Goal: Task Accomplishment & Management: Use online tool/utility

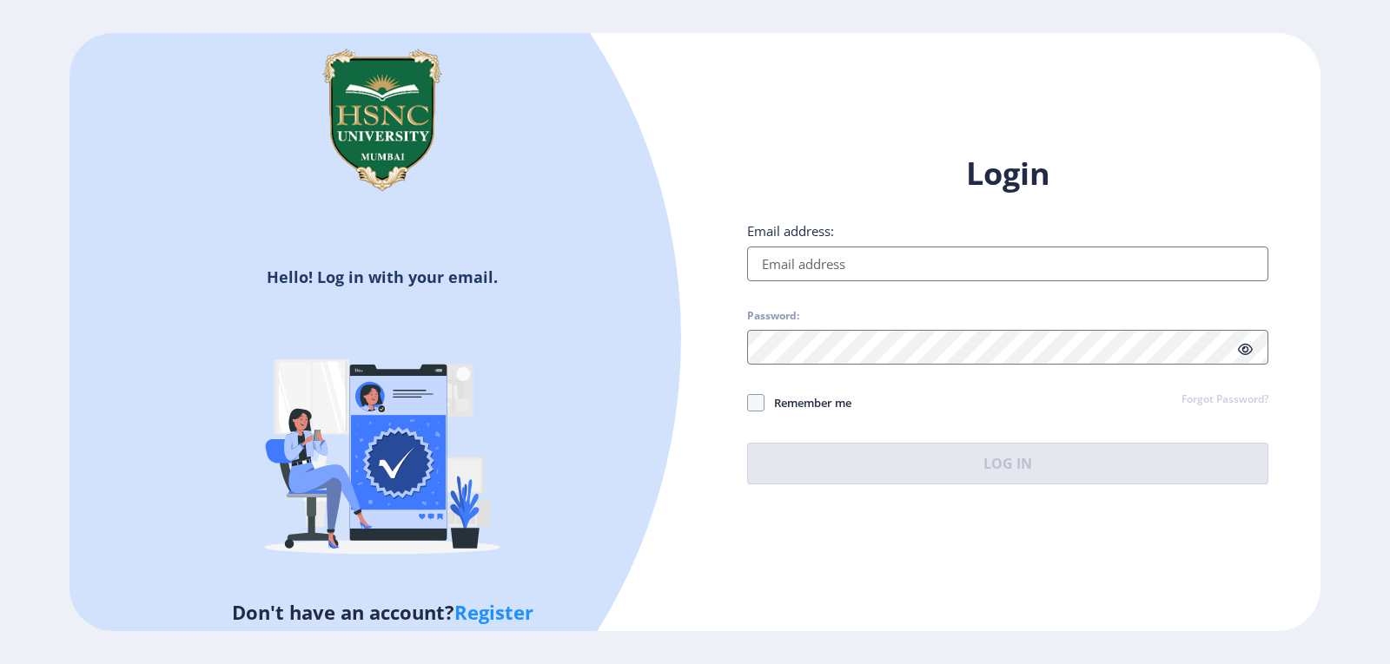
type input "[EMAIL_ADDRESS][DOMAIN_NAME]"
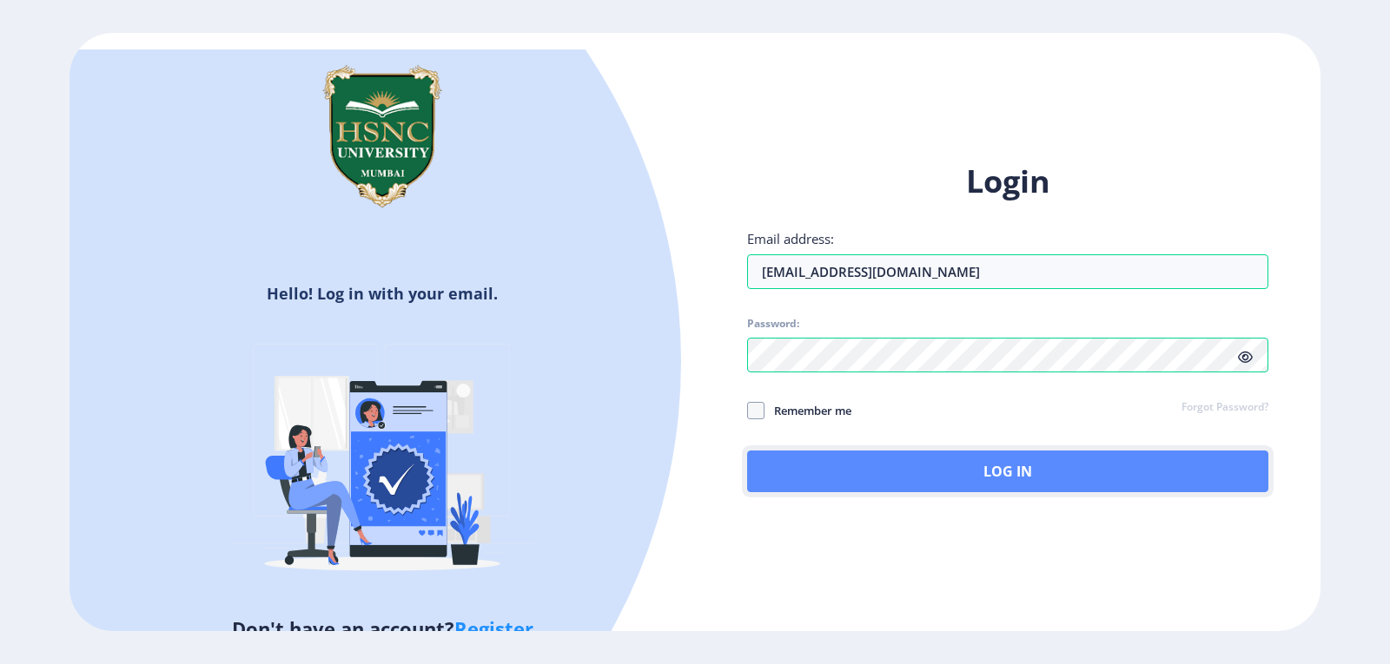
click at [882, 461] on button "Log In" at bounding box center [1007, 472] width 521 height 42
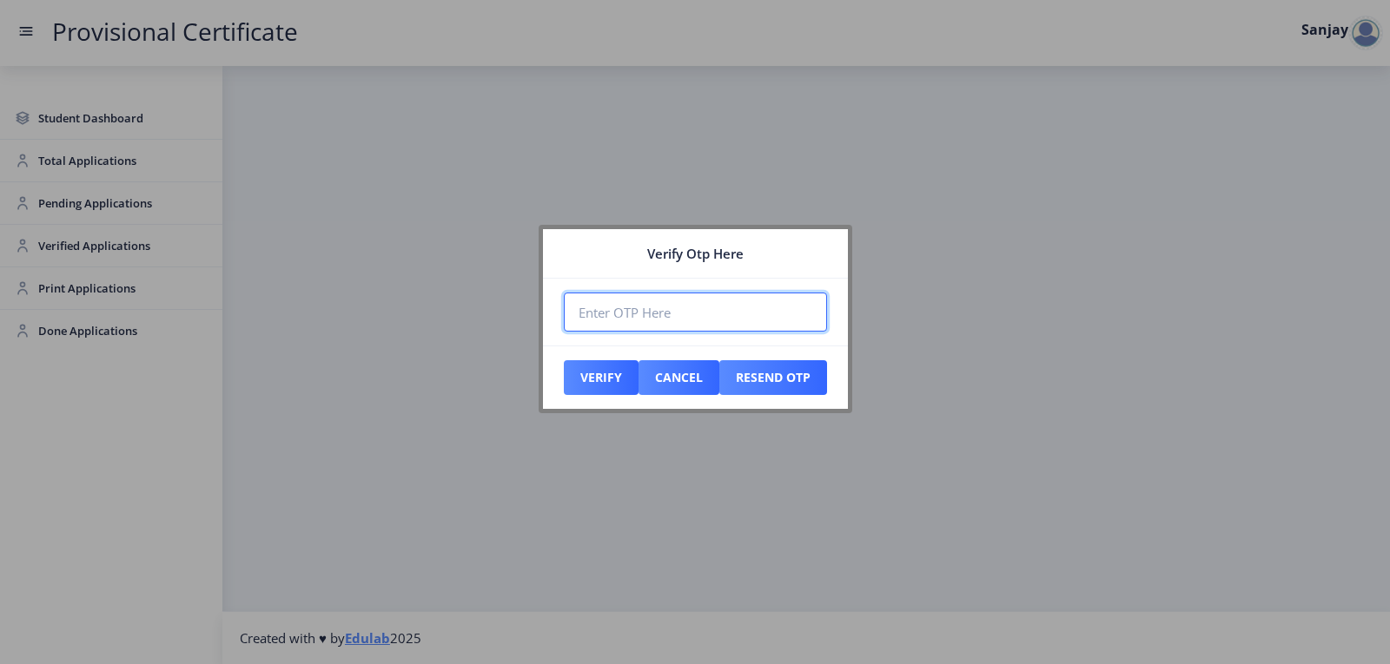
paste input "469913"
type input "469913"
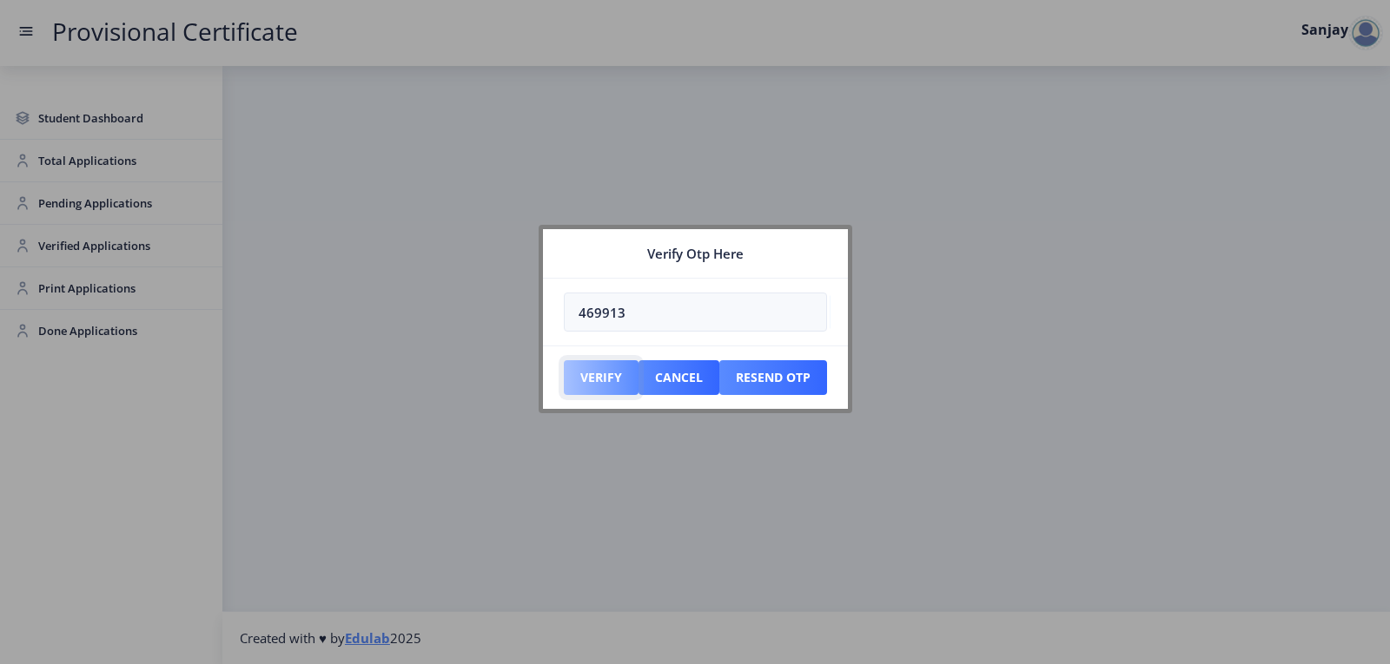
click at [602, 379] on button "Verify" at bounding box center [601, 377] width 75 height 35
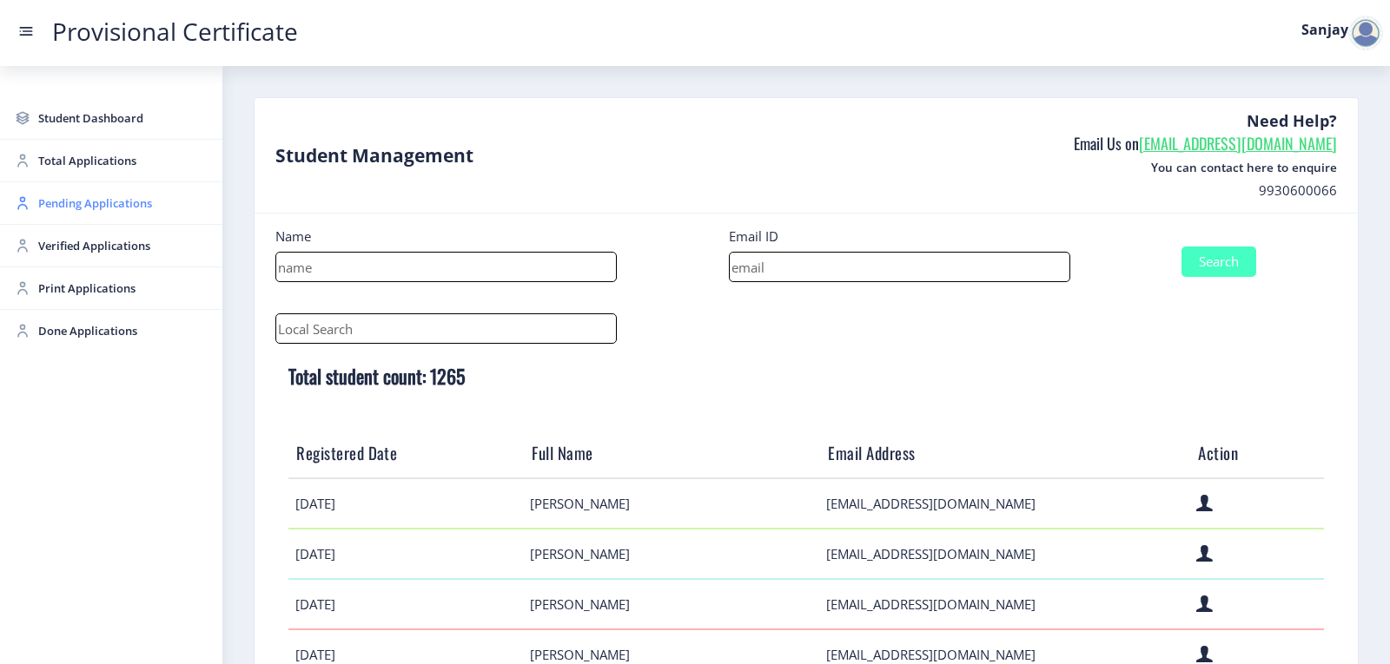
click at [83, 203] on span "Pending Applications" at bounding box center [123, 203] width 170 height 21
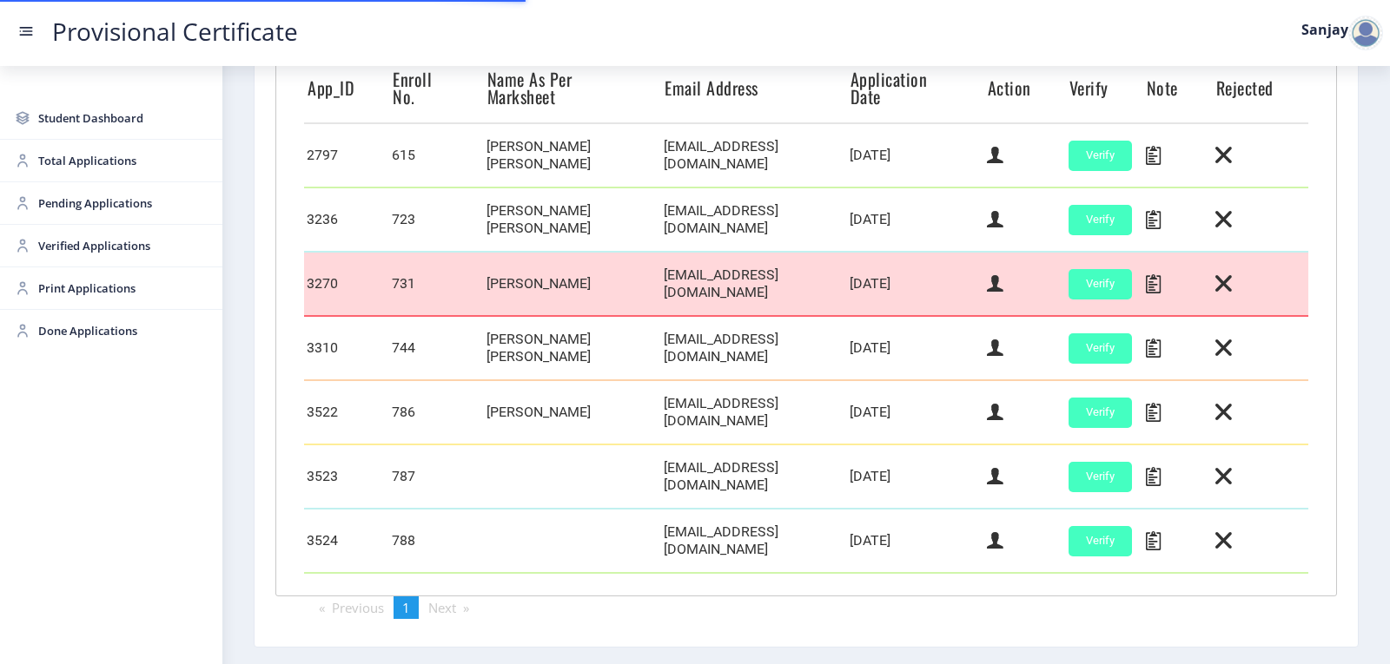
scroll to position [521, 0]
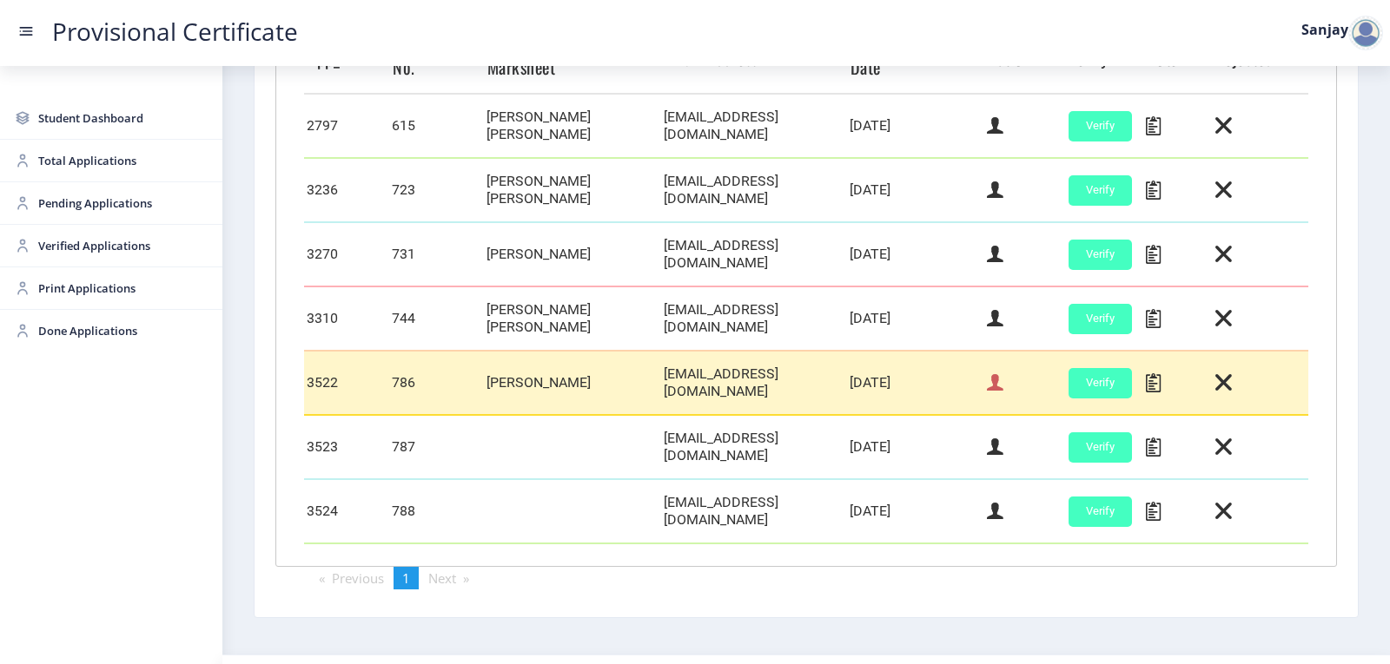
click at [987, 374] on icon at bounding box center [995, 383] width 17 height 23
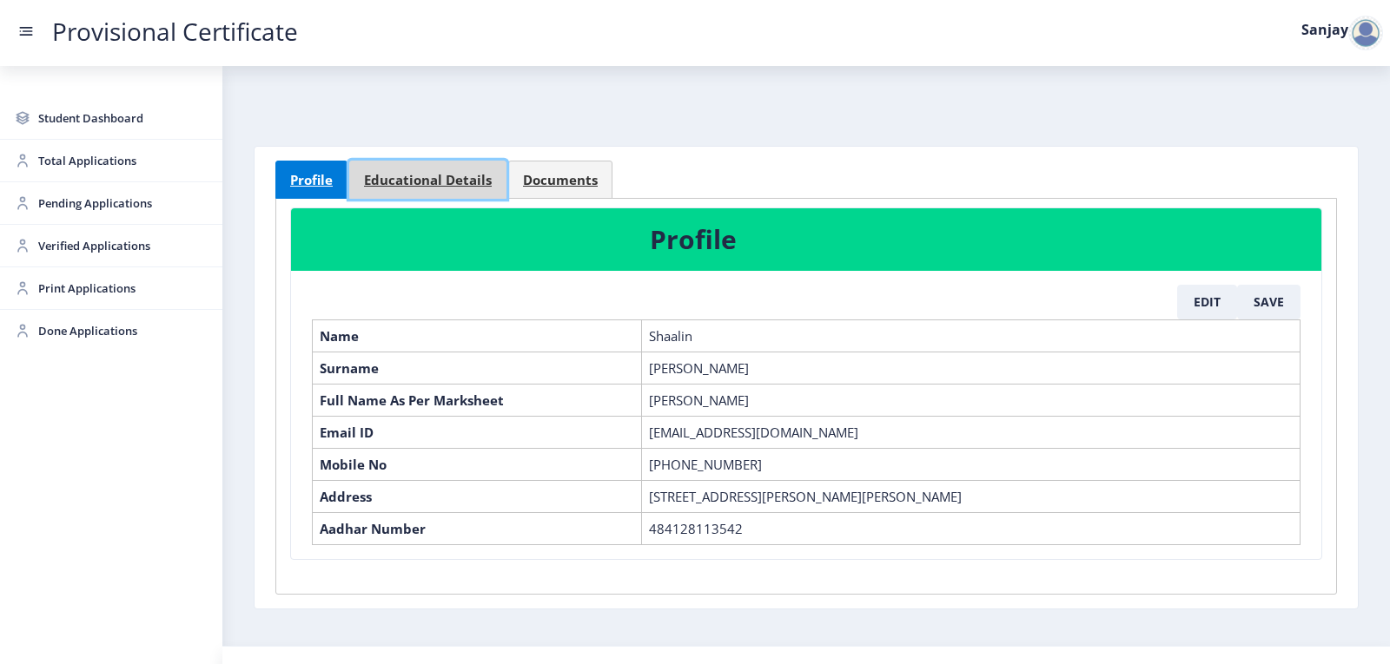
click at [446, 182] on span "Educational Details" at bounding box center [428, 180] width 128 height 13
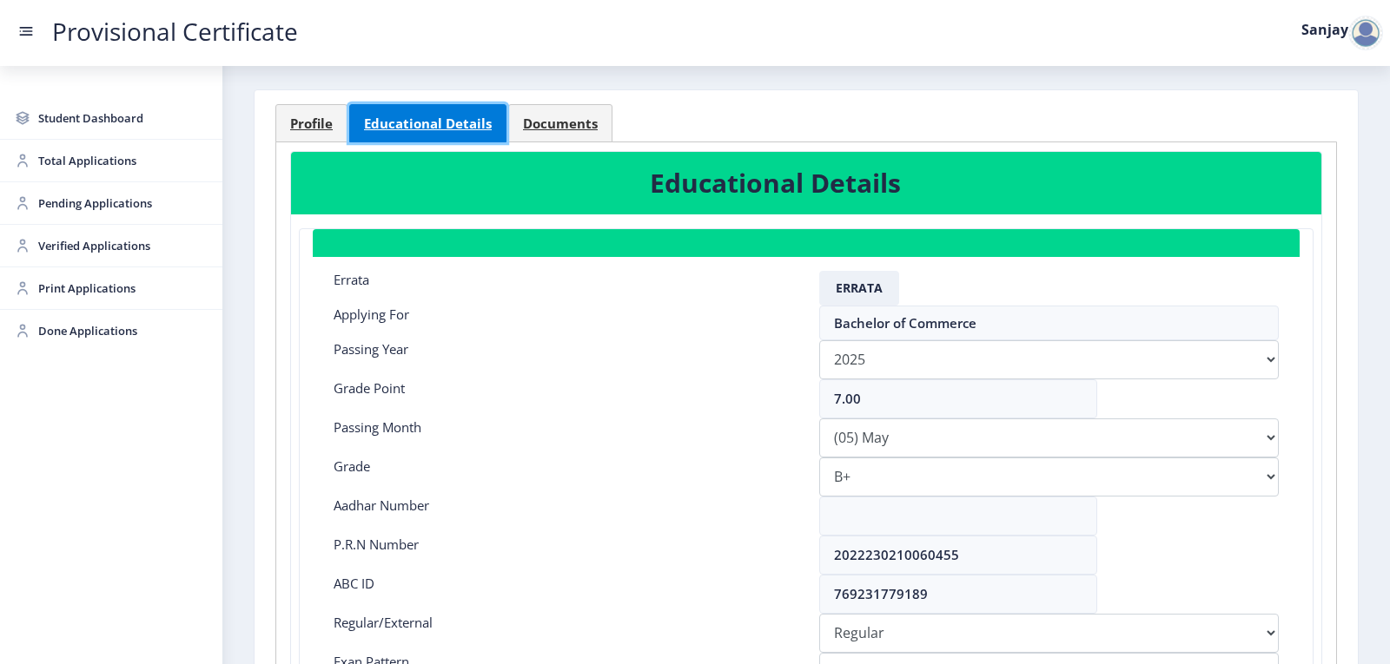
scroll to position [87, 0]
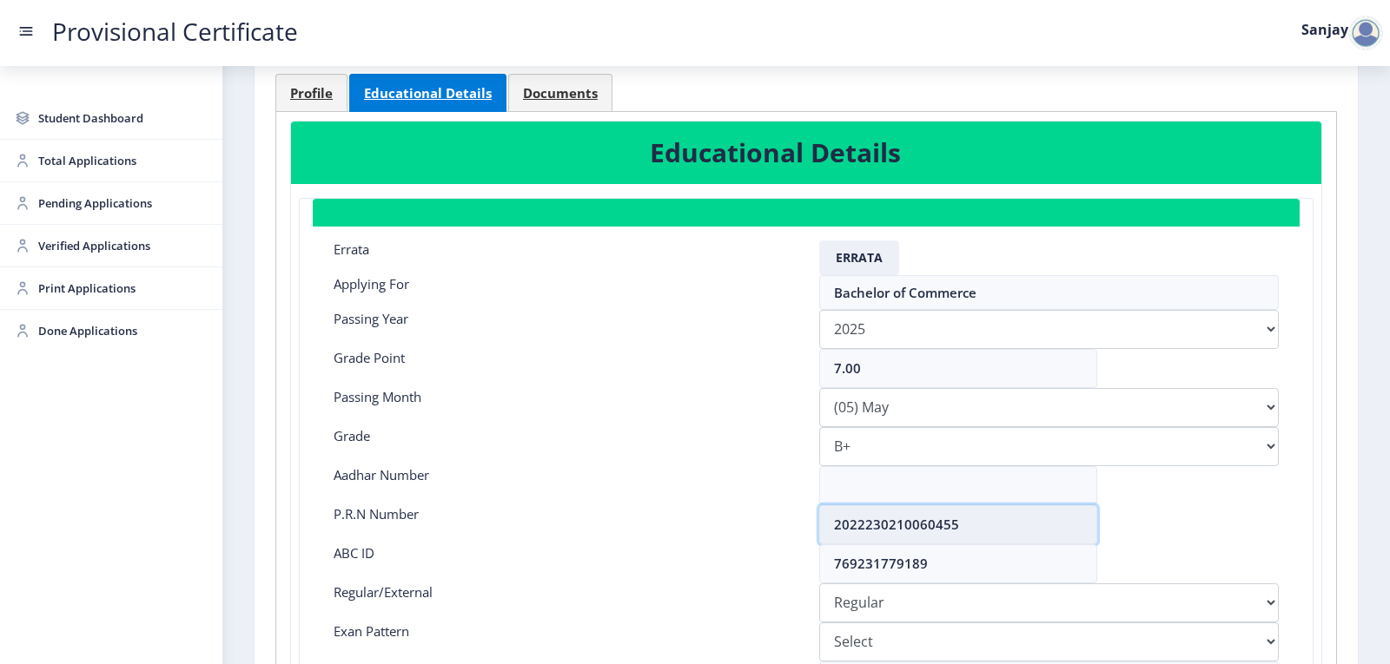
drag, startPoint x: 832, startPoint y: 521, endPoint x: 953, endPoint y: 521, distance: 120.7
click at [953, 521] on input "2022230210060455" at bounding box center [958, 524] width 278 height 39
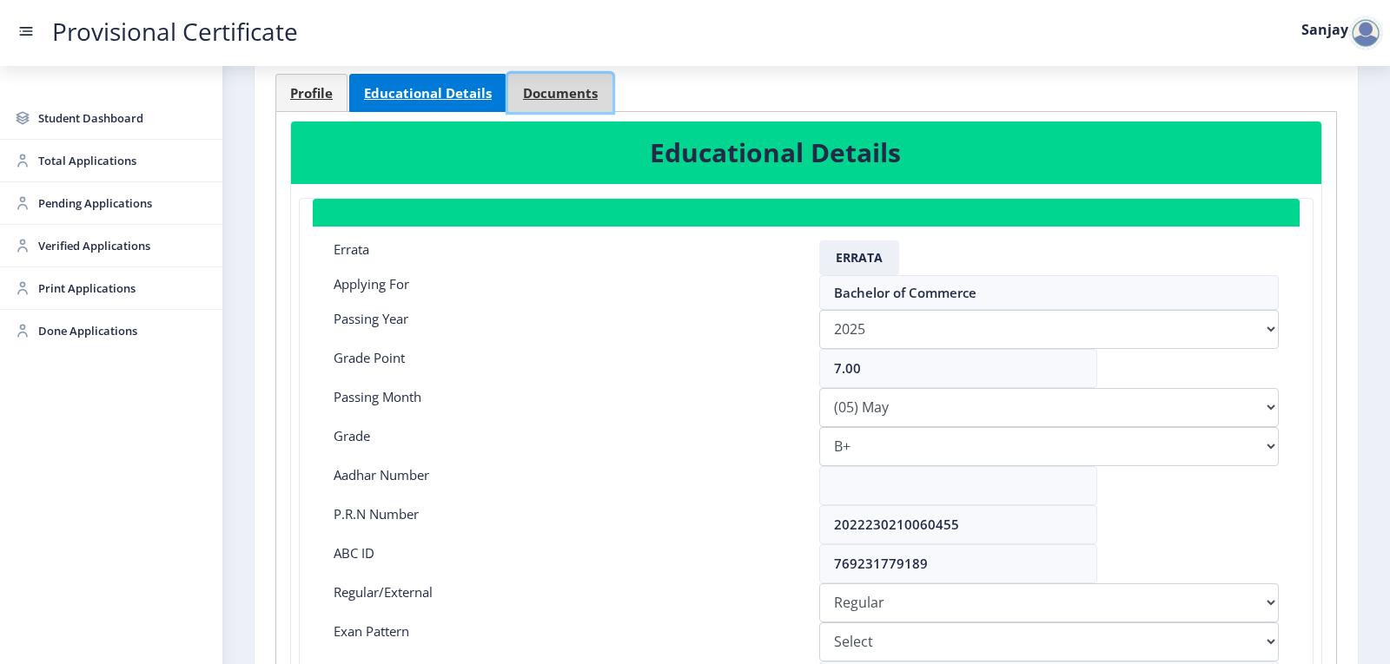
click at [543, 103] on link "Documents" at bounding box center [560, 93] width 104 height 38
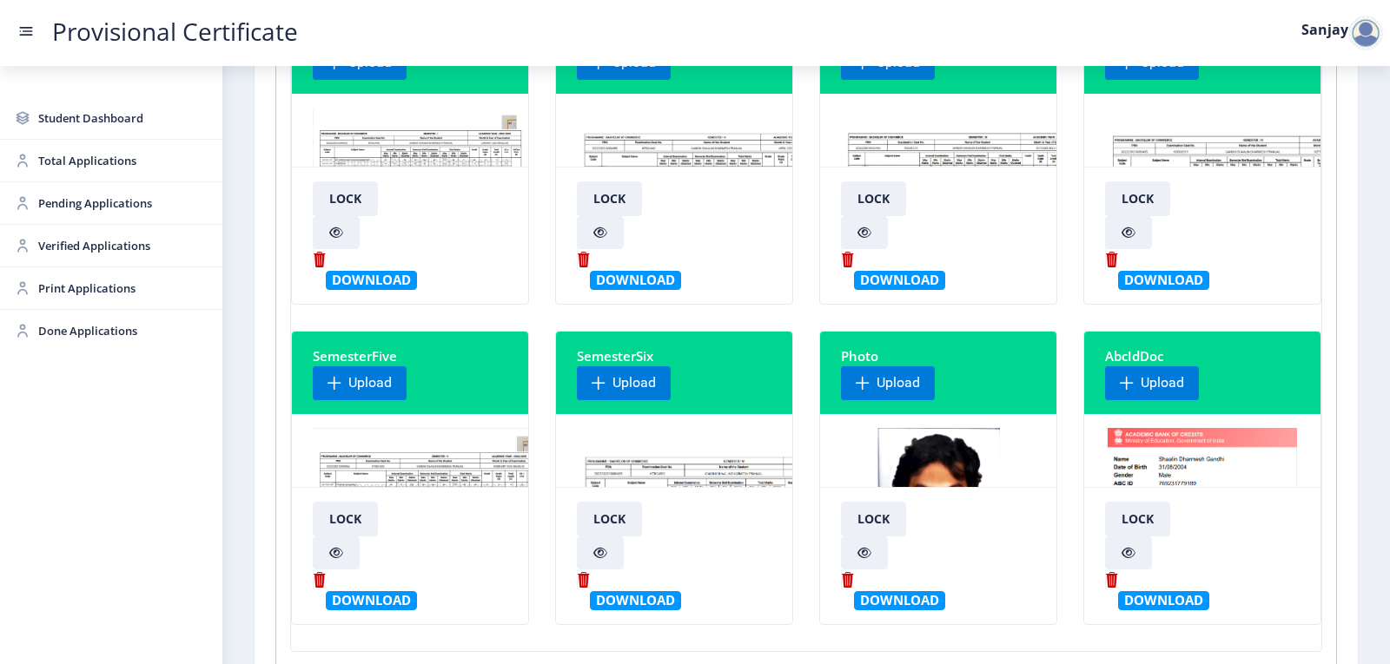
scroll to position [261, 0]
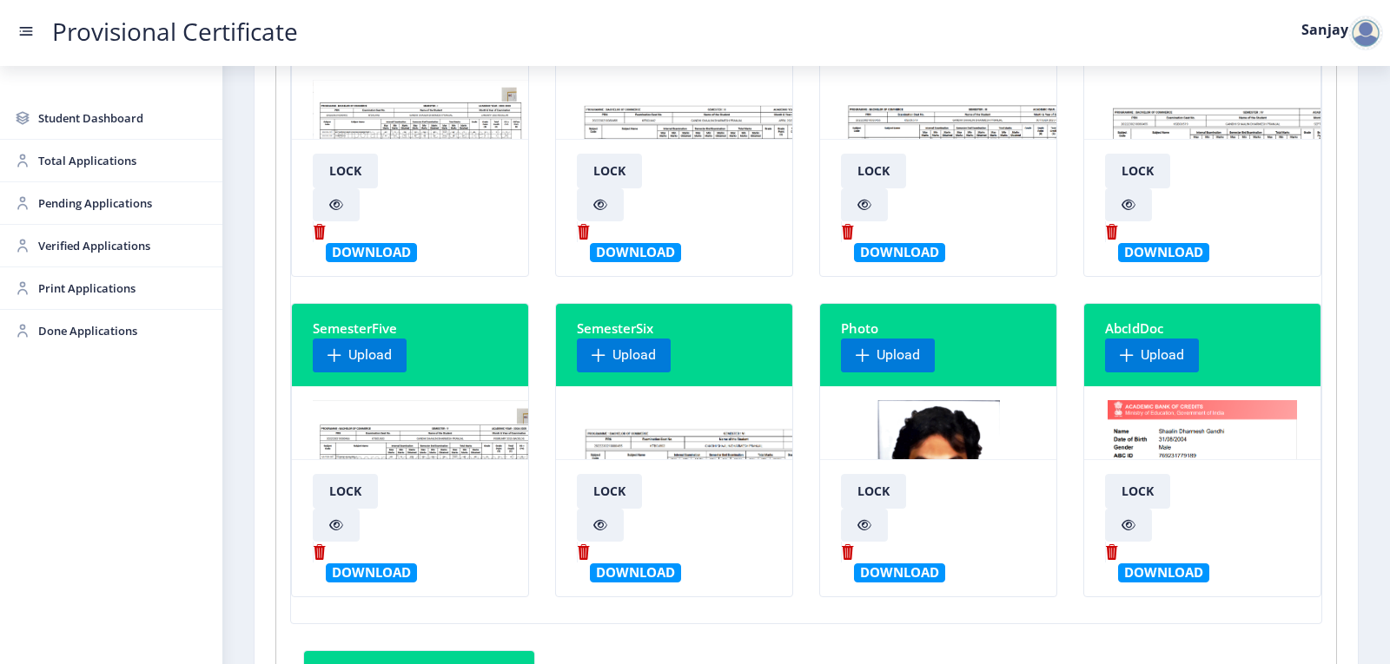
click at [652, 446] on img at bounding box center [720, 465] width 286 height 130
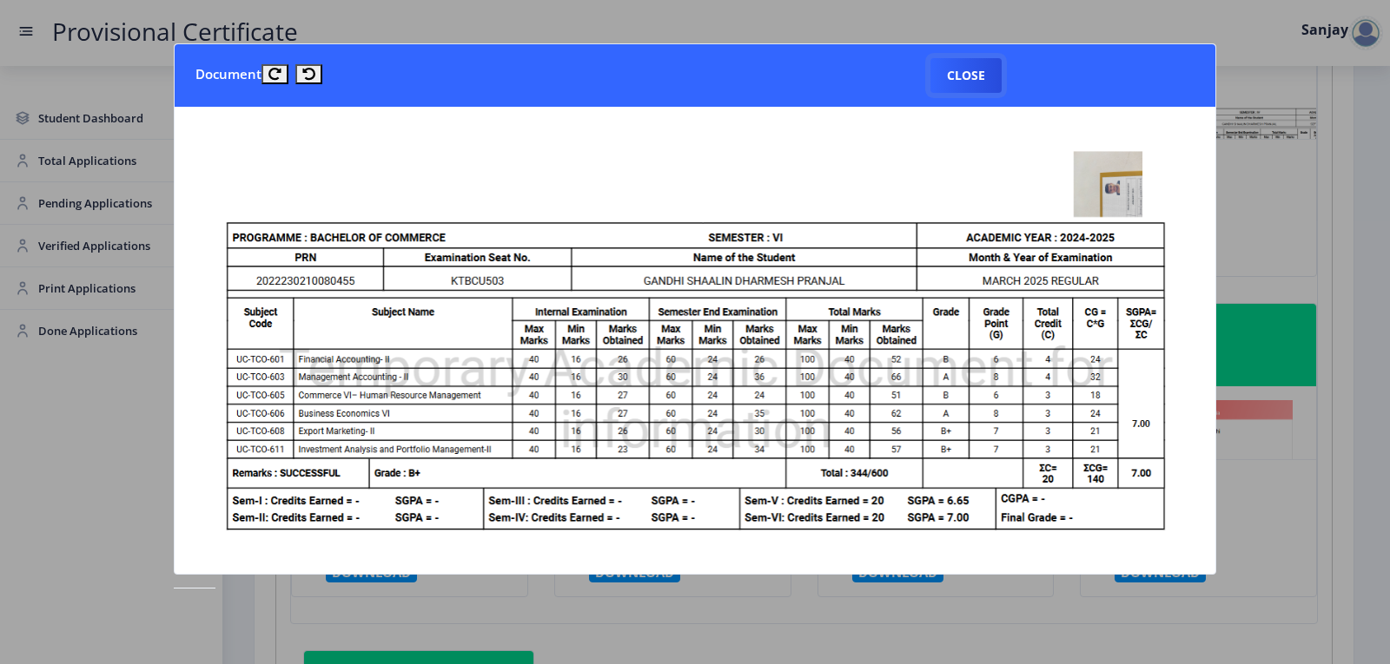
click at [963, 83] on button "Close" at bounding box center [965, 75] width 71 height 35
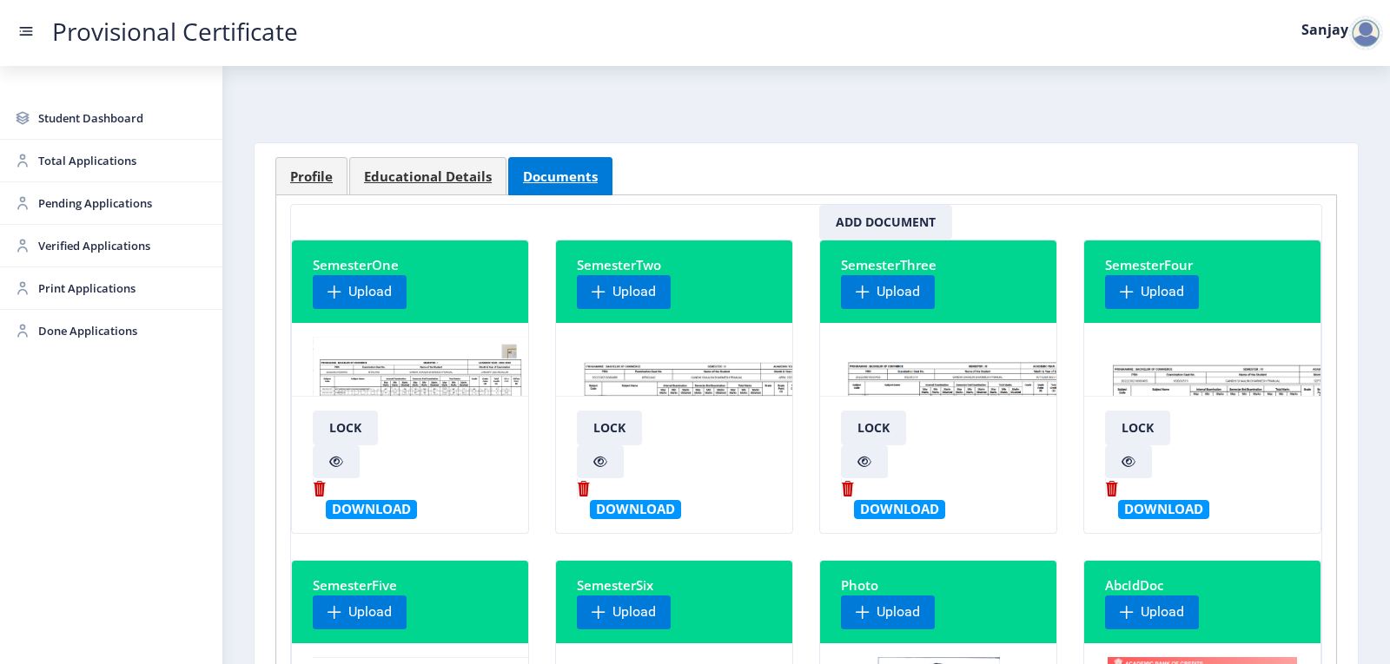
scroll to position [0, 0]
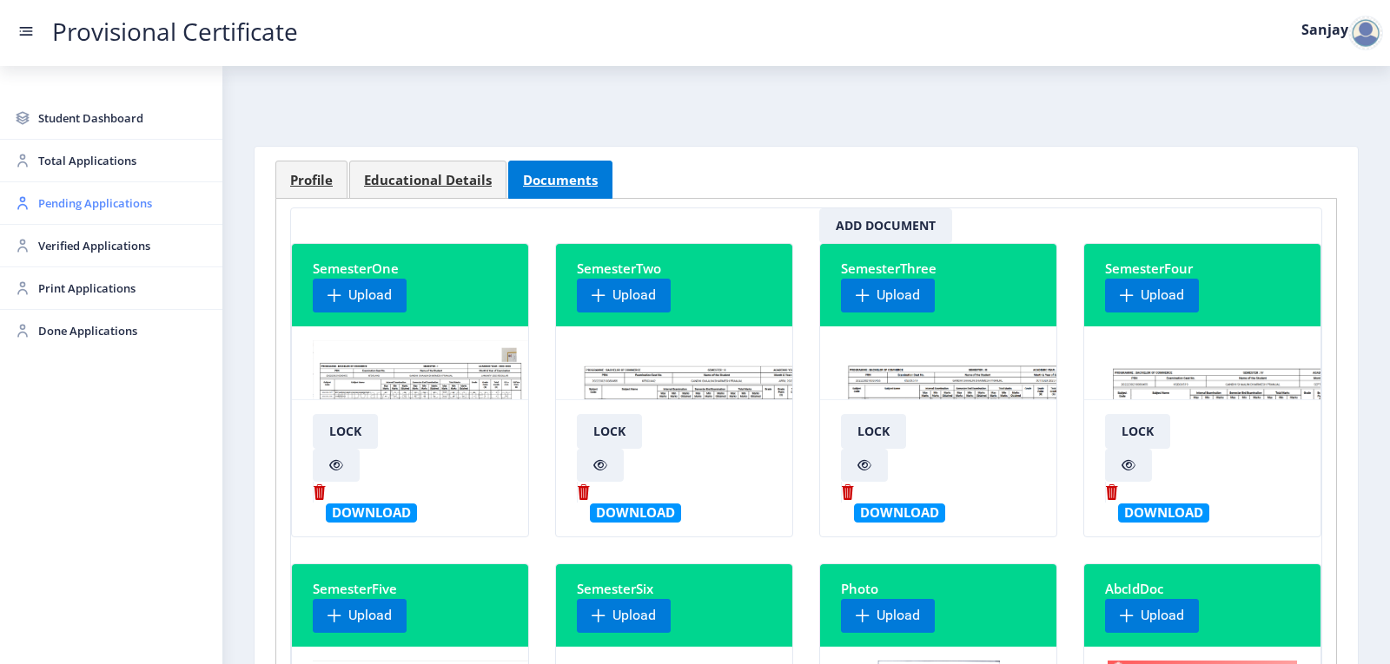
click at [76, 203] on span "Pending Applications" at bounding box center [123, 203] width 170 height 21
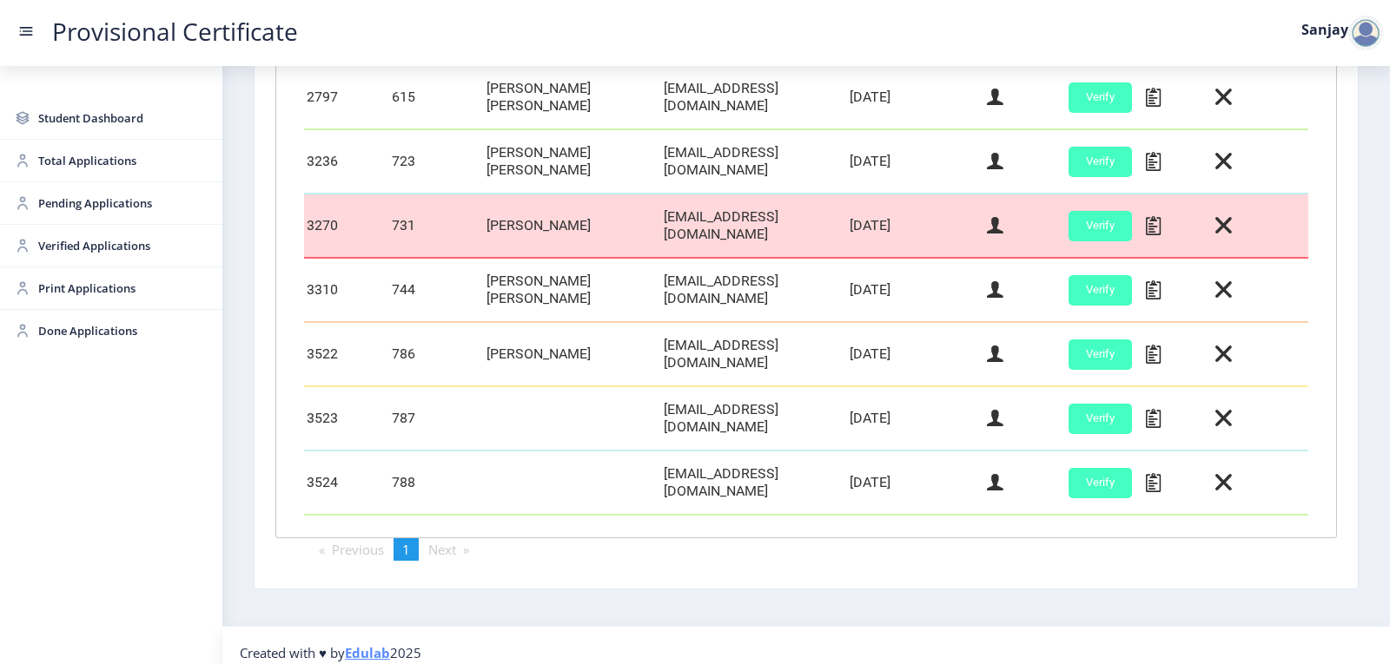
scroll to position [551, 0]
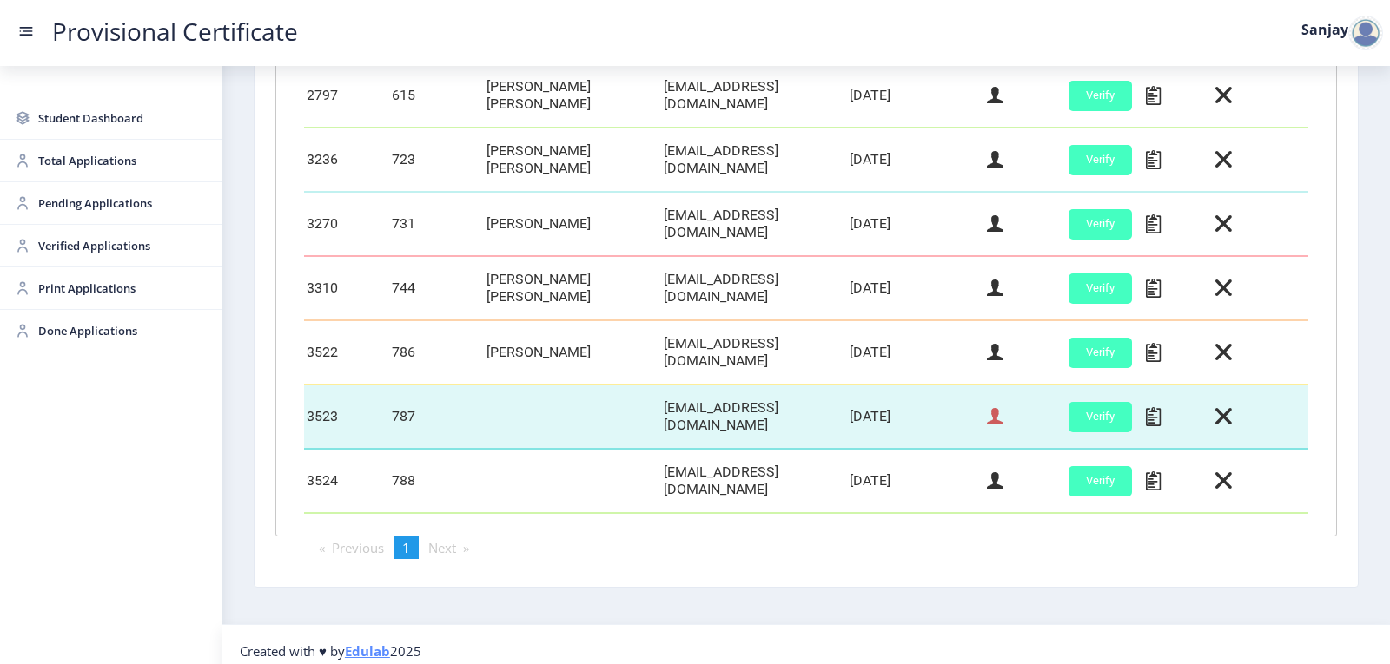
click at [995, 412] on icon at bounding box center [995, 417] width 17 height 23
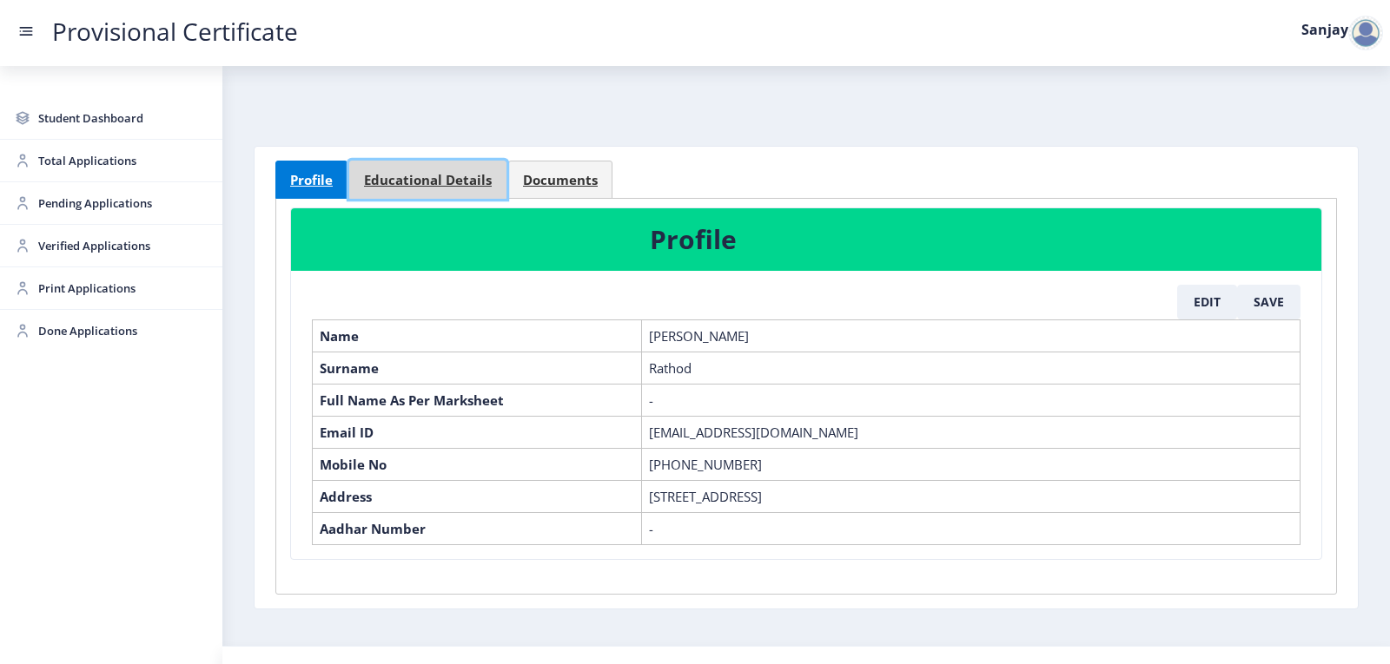
click at [411, 175] on span "Educational Details" at bounding box center [428, 180] width 128 height 13
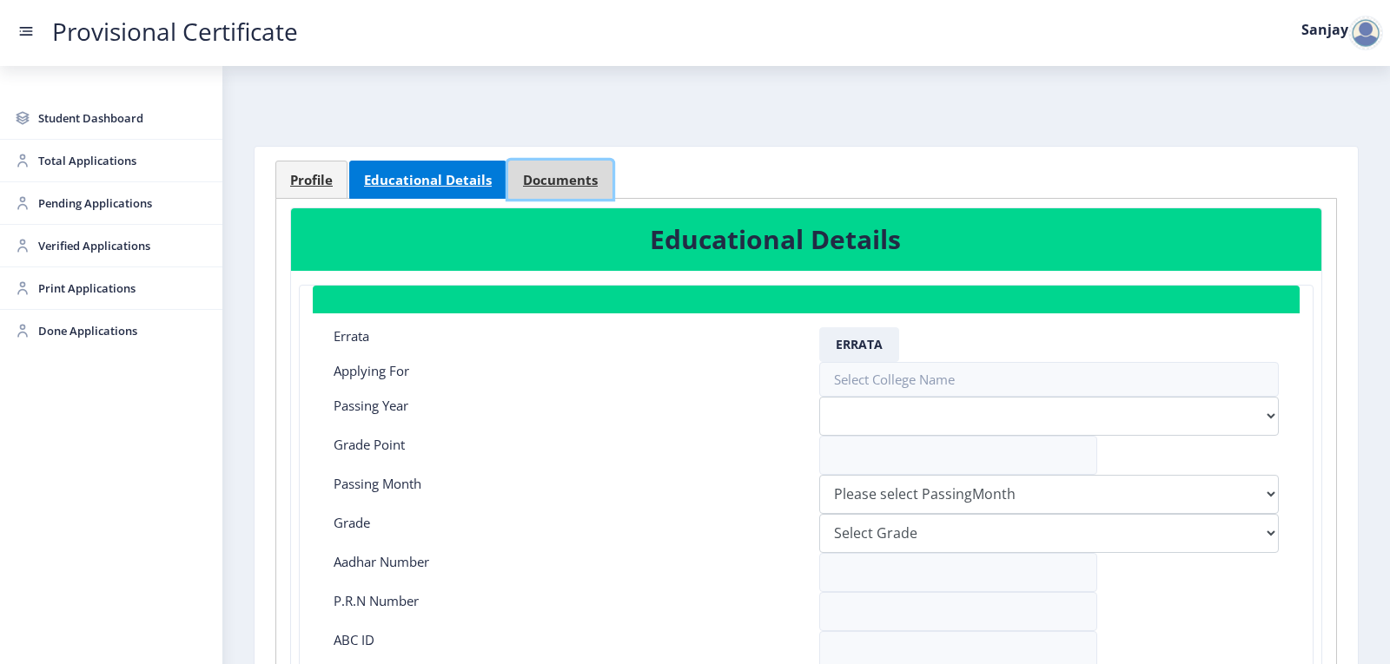
click at [548, 174] on span "Documents" at bounding box center [560, 180] width 75 height 13
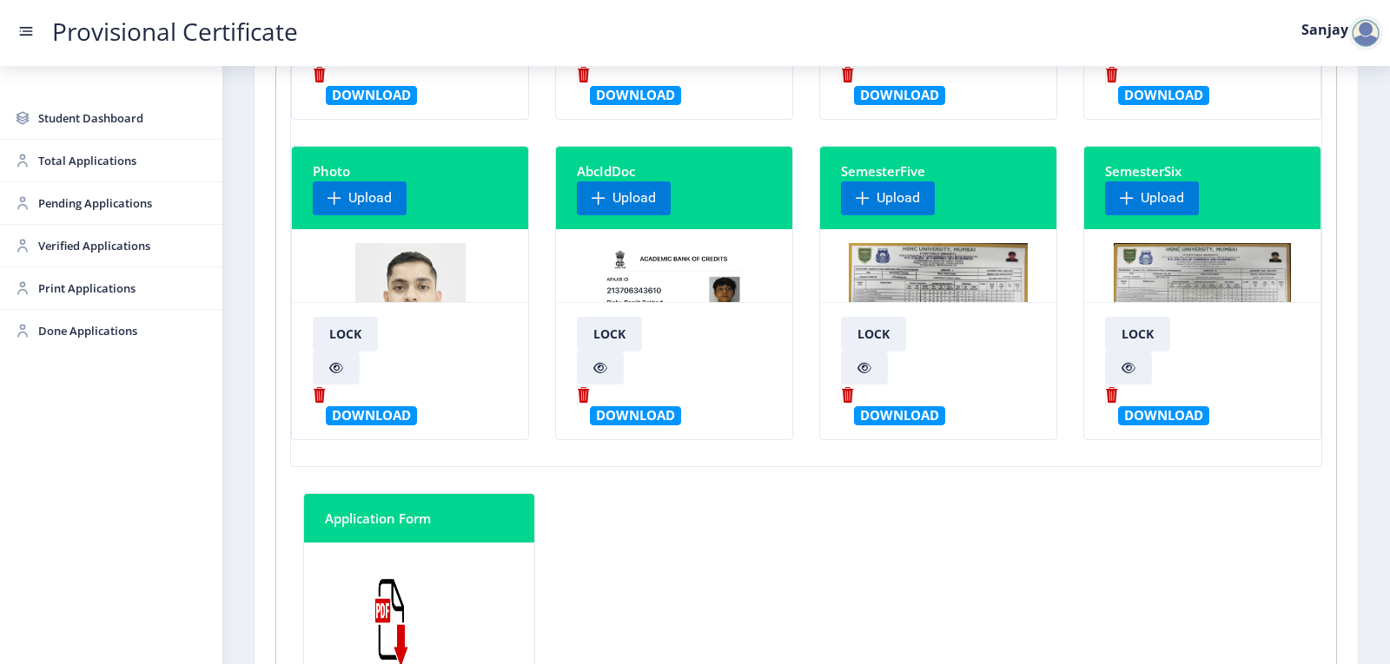
scroll to position [434, 0]
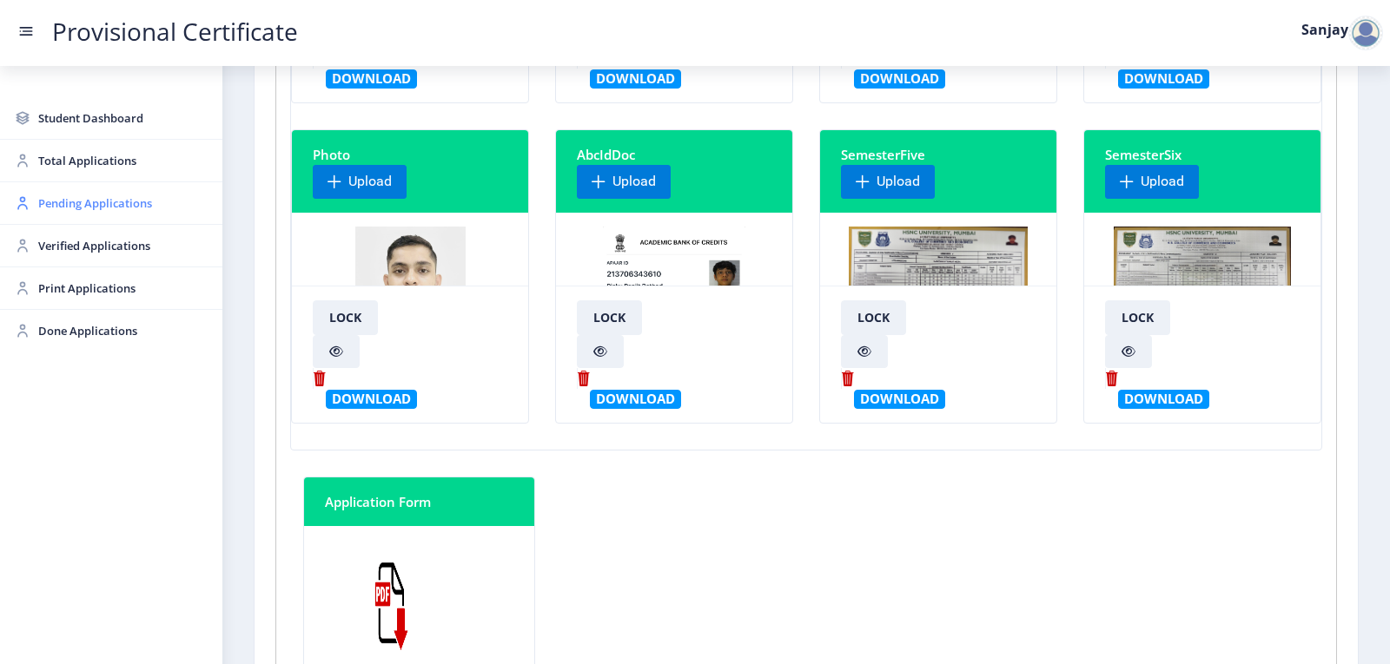
click at [85, 205] on span "Pending Applications" at bounding box center [123, 203] width 170 height 21
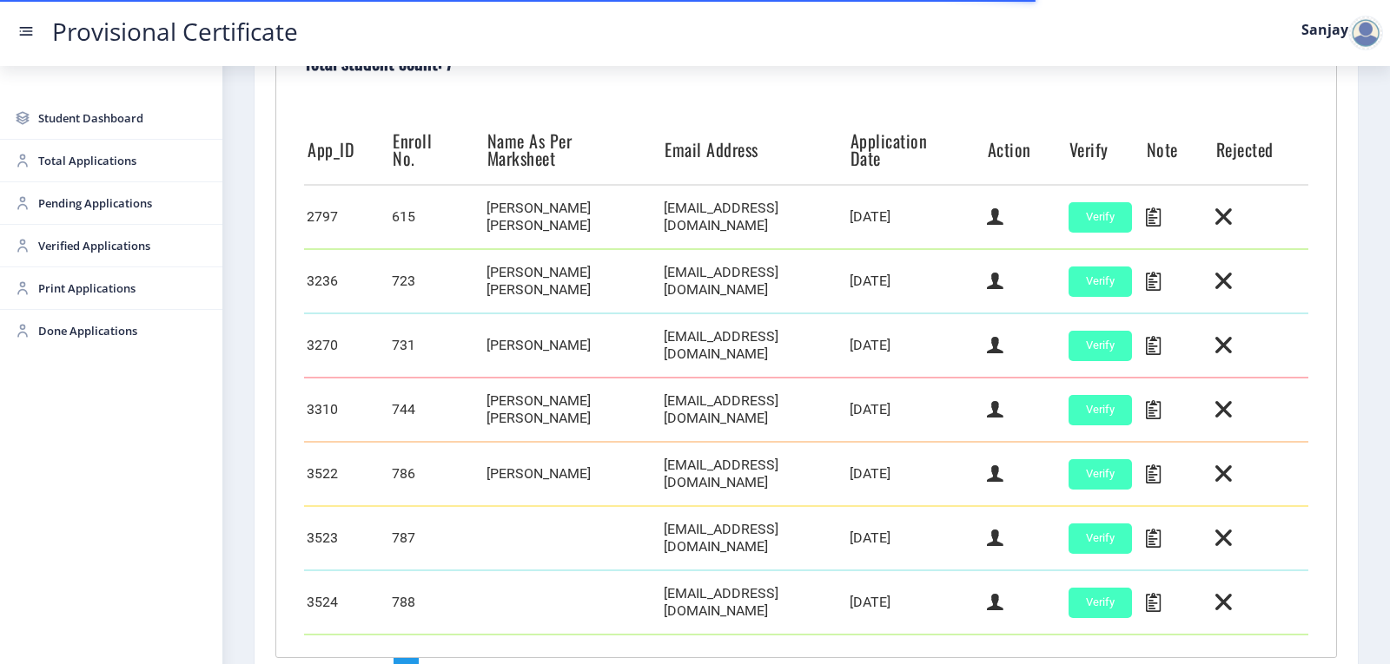
scroll to position [551, 0]
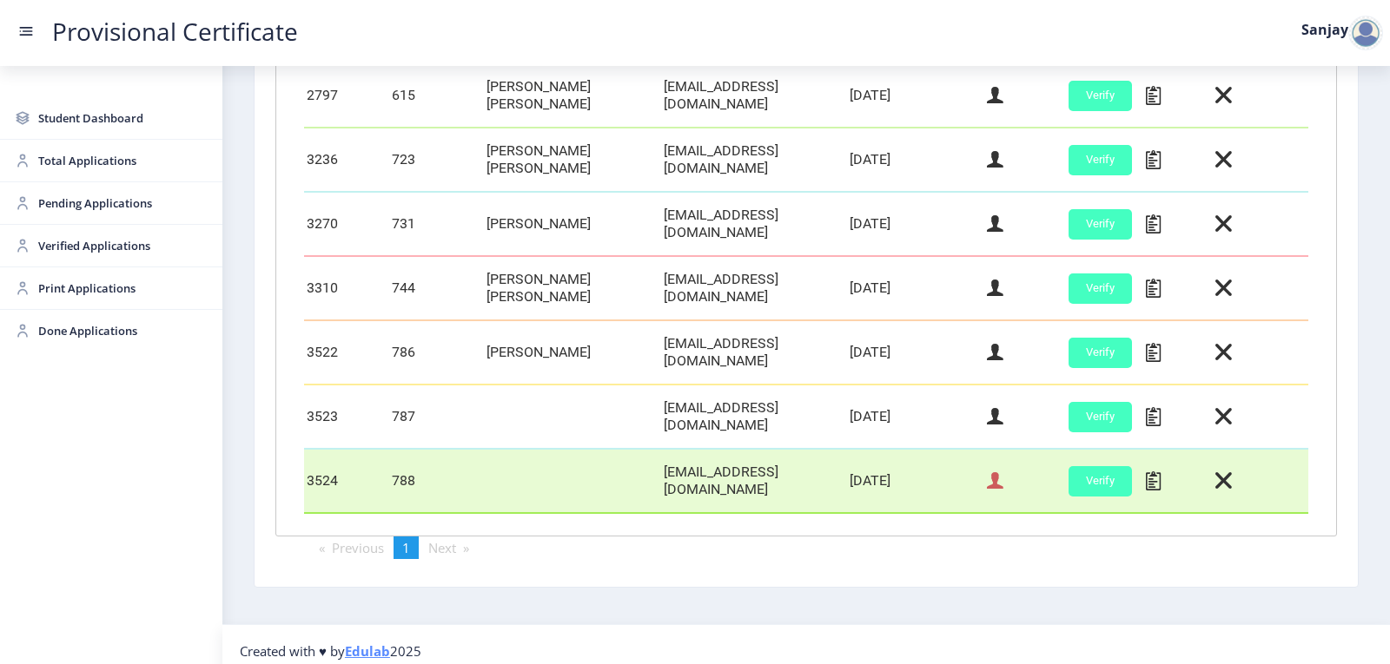
click at [989, 476] on icon at bounding box center [995, 481] width 17 height 23
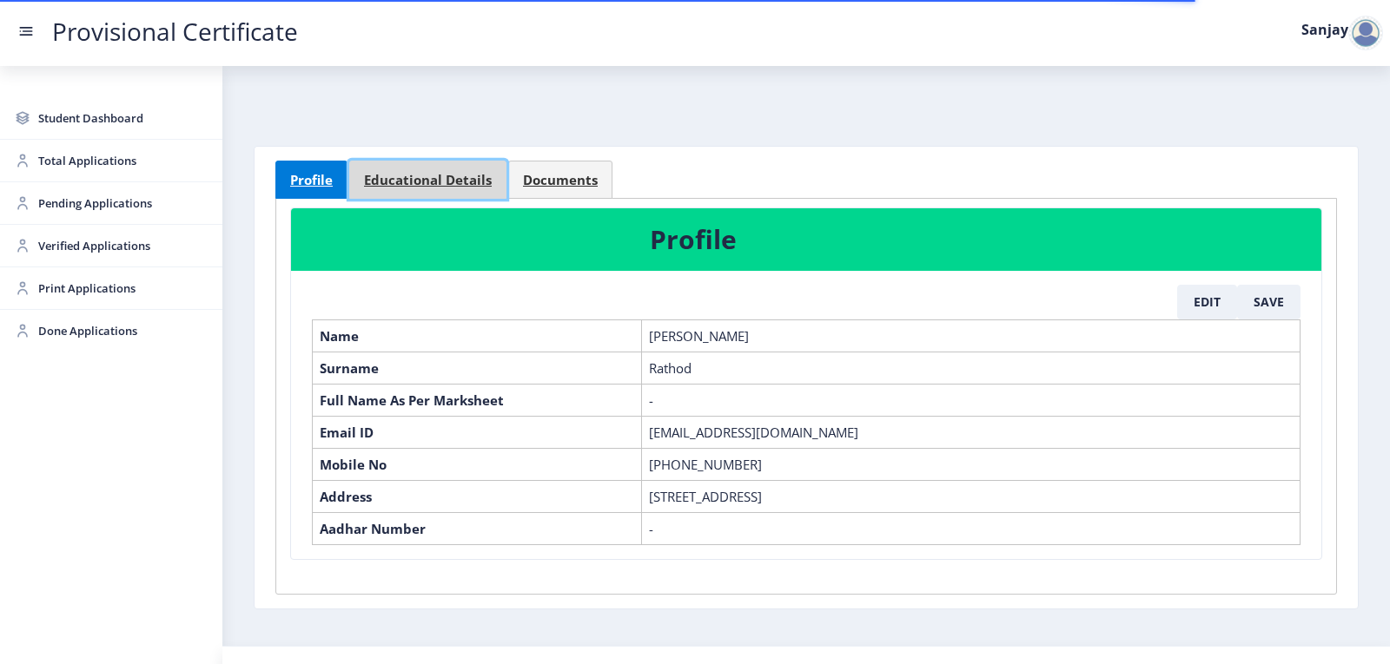
click at [452, 187] on span "Educational Details" at bounding box center [428, 180] width 128 height 13
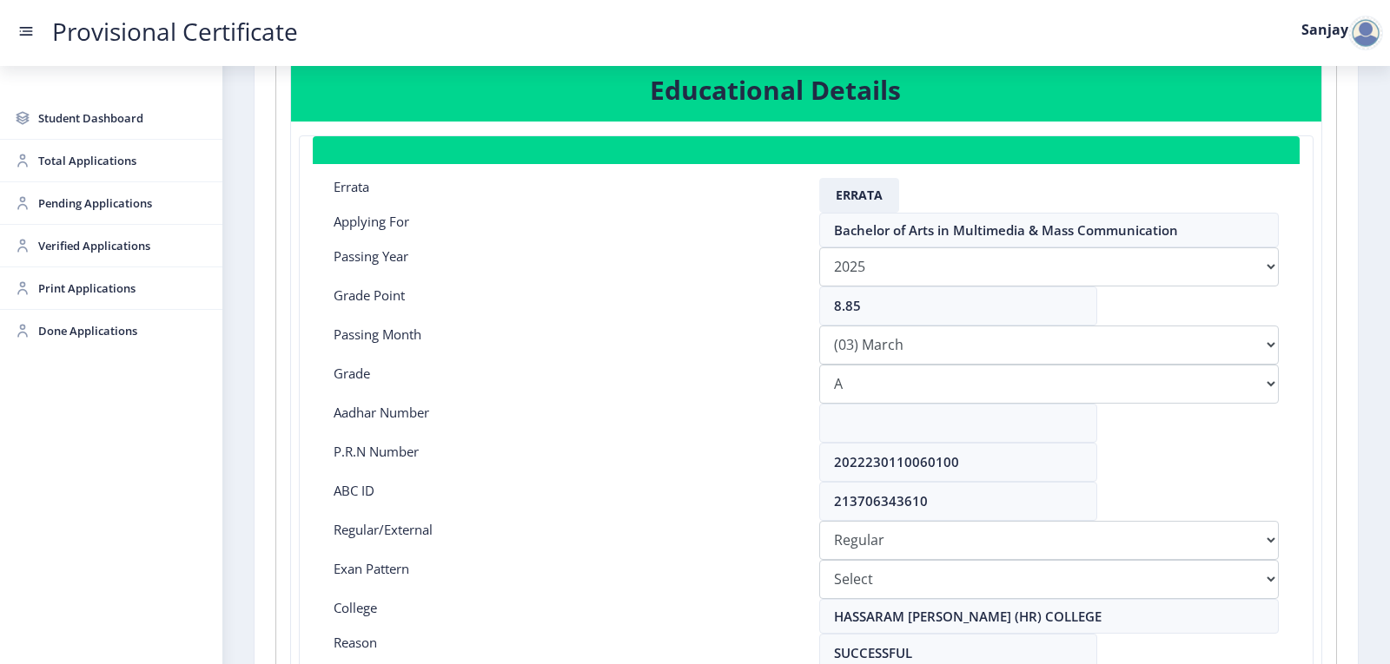
scroll to position [261, 0]
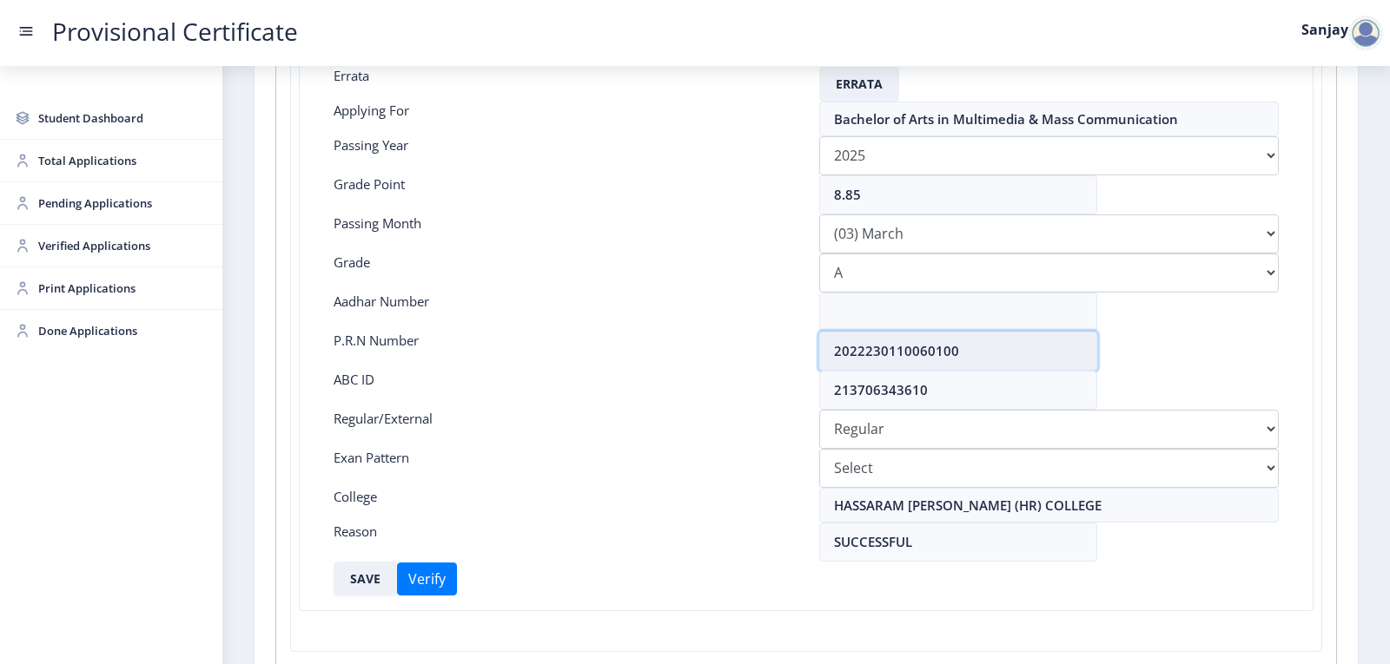
drag, startPoint x: 832, startPoint y: 348, endPoint x: 992, endPoint y: 353, distance: 159.9
click at [992, 353] on input "2022230110060100" at bounding box center [958, 351] width 278 height 39
